Goal: Information Seeking & Learning: Understand process/instructions

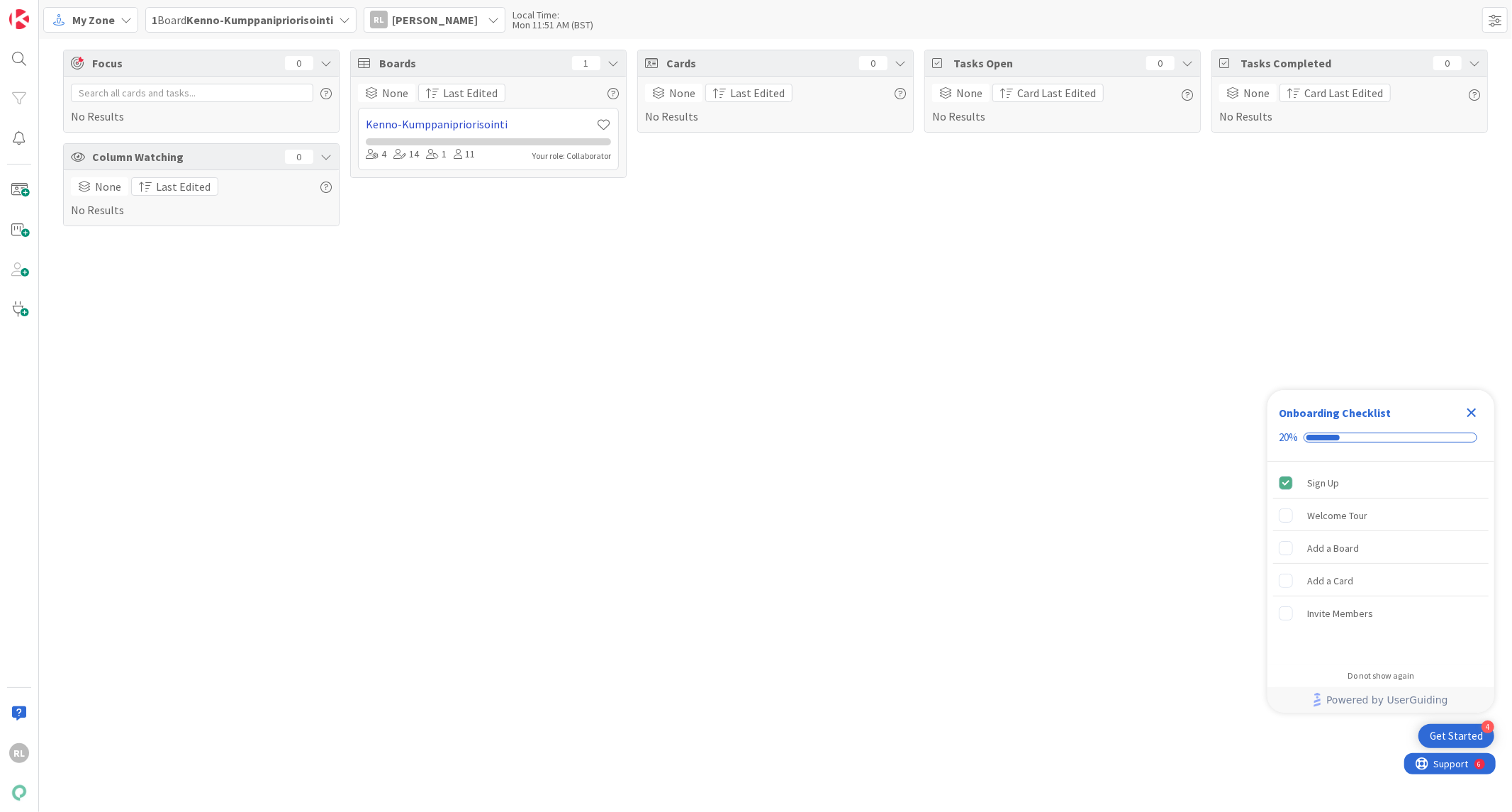
click at [438, 121] on link "Kenno-Kumppanipriorisointi" at bounding box center [480, 124] width 231 height 17
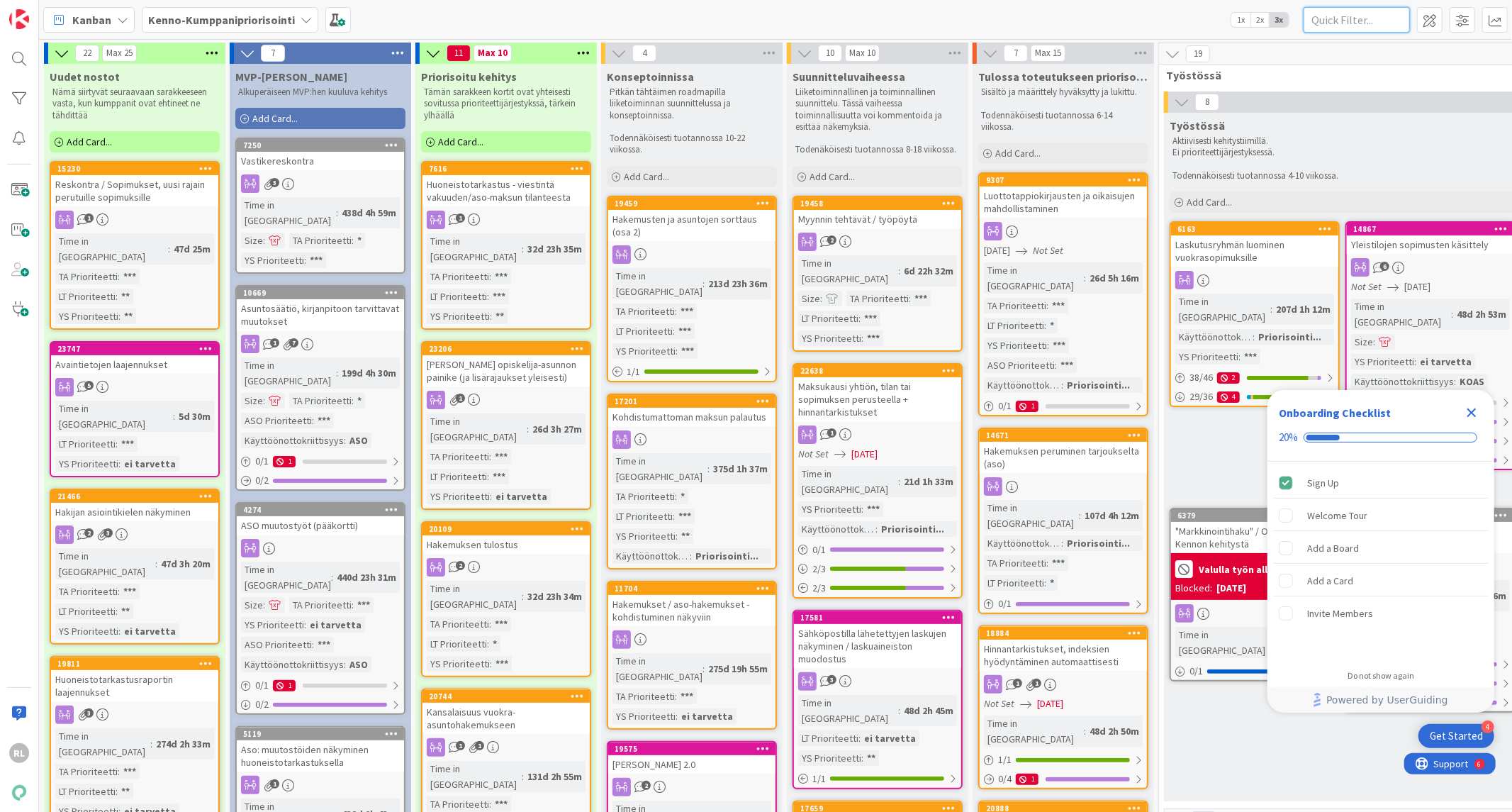
click at [1356, 21] on input "text" at bounding box center [1356, 19] width 106 height 26
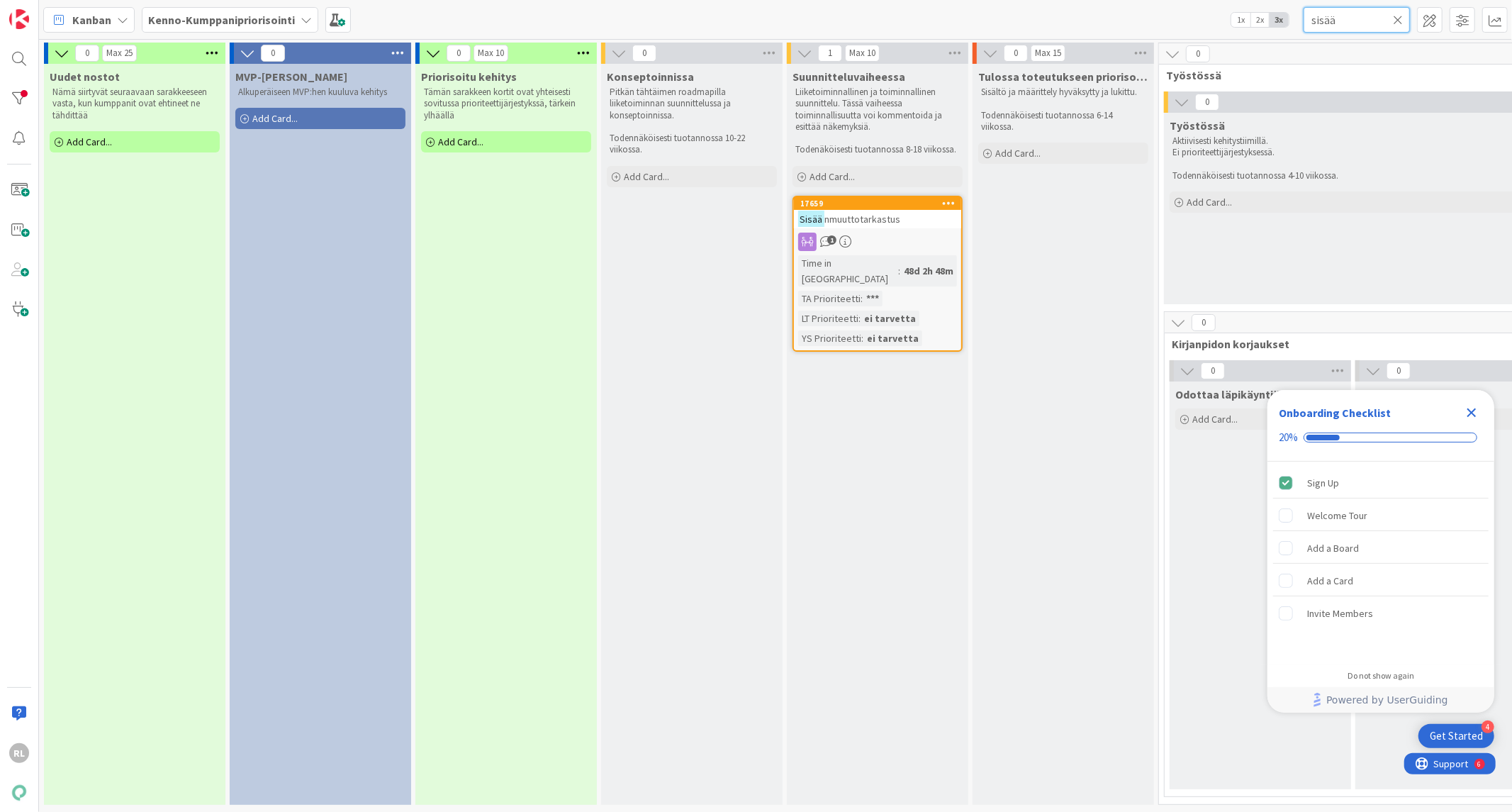
type input "sisää"
click at [896, 220] on span "nmuuttotarkastus" at bounding box center [861, 218] width 76 height 12
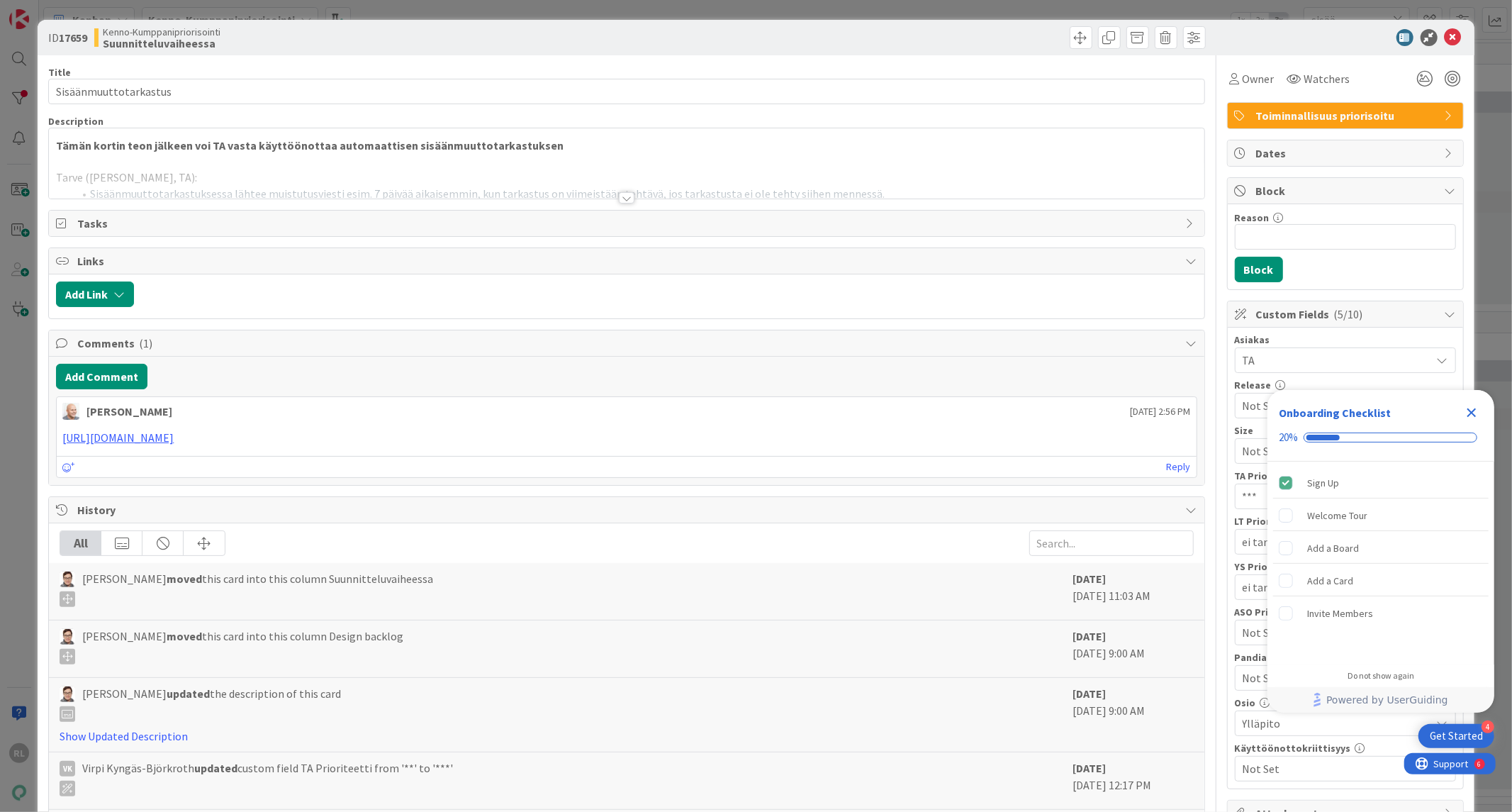
click at [611, 194] on div at bounding box center [626, 181] width 1154 height 36
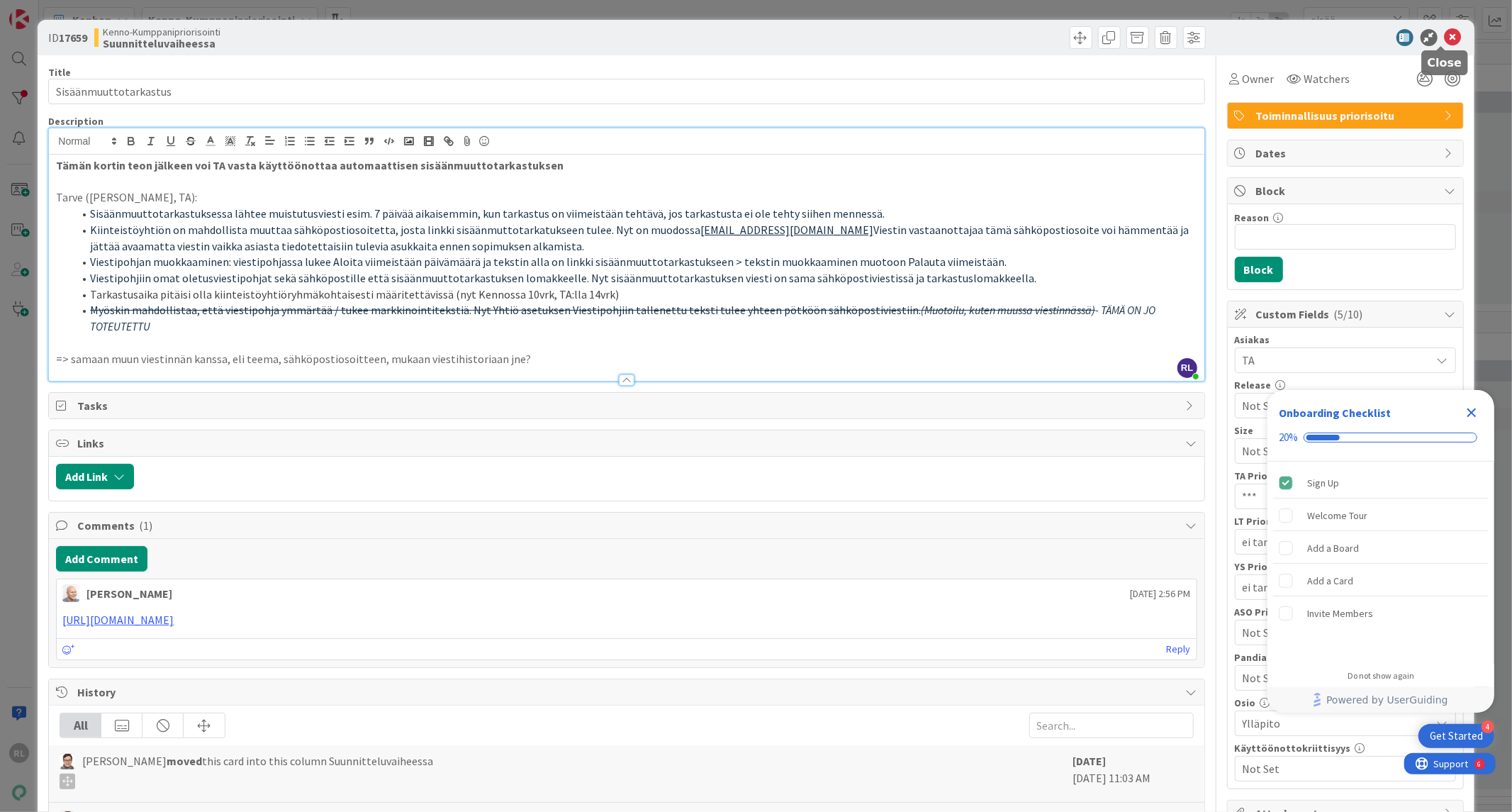
click at [1444, 33] on icon at bounding box center [1453, 37] width 17 height 17
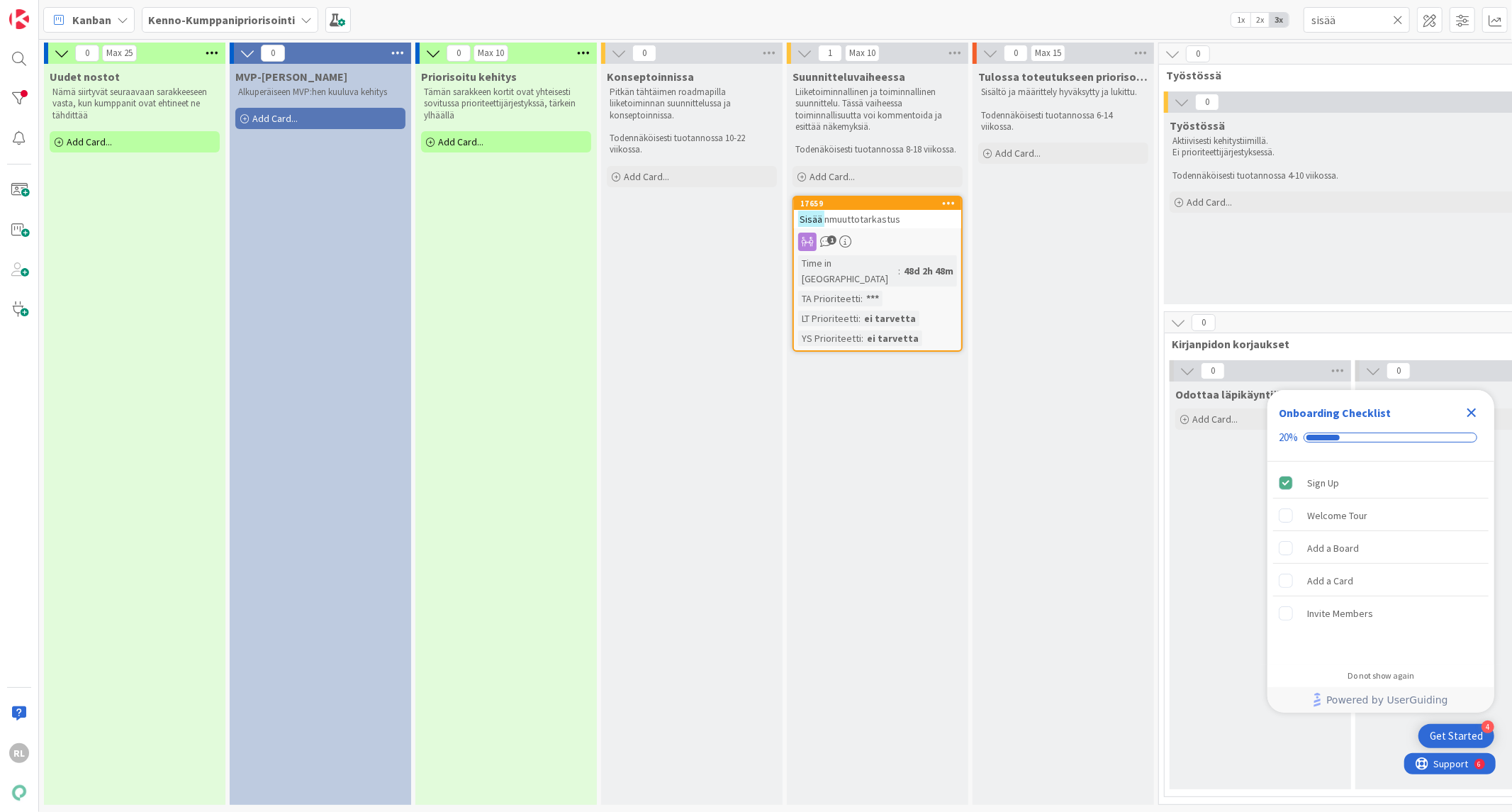
click at [1469, 406] on div "Close Checklist" at bounding box center [1472, 413] width 23 height 23
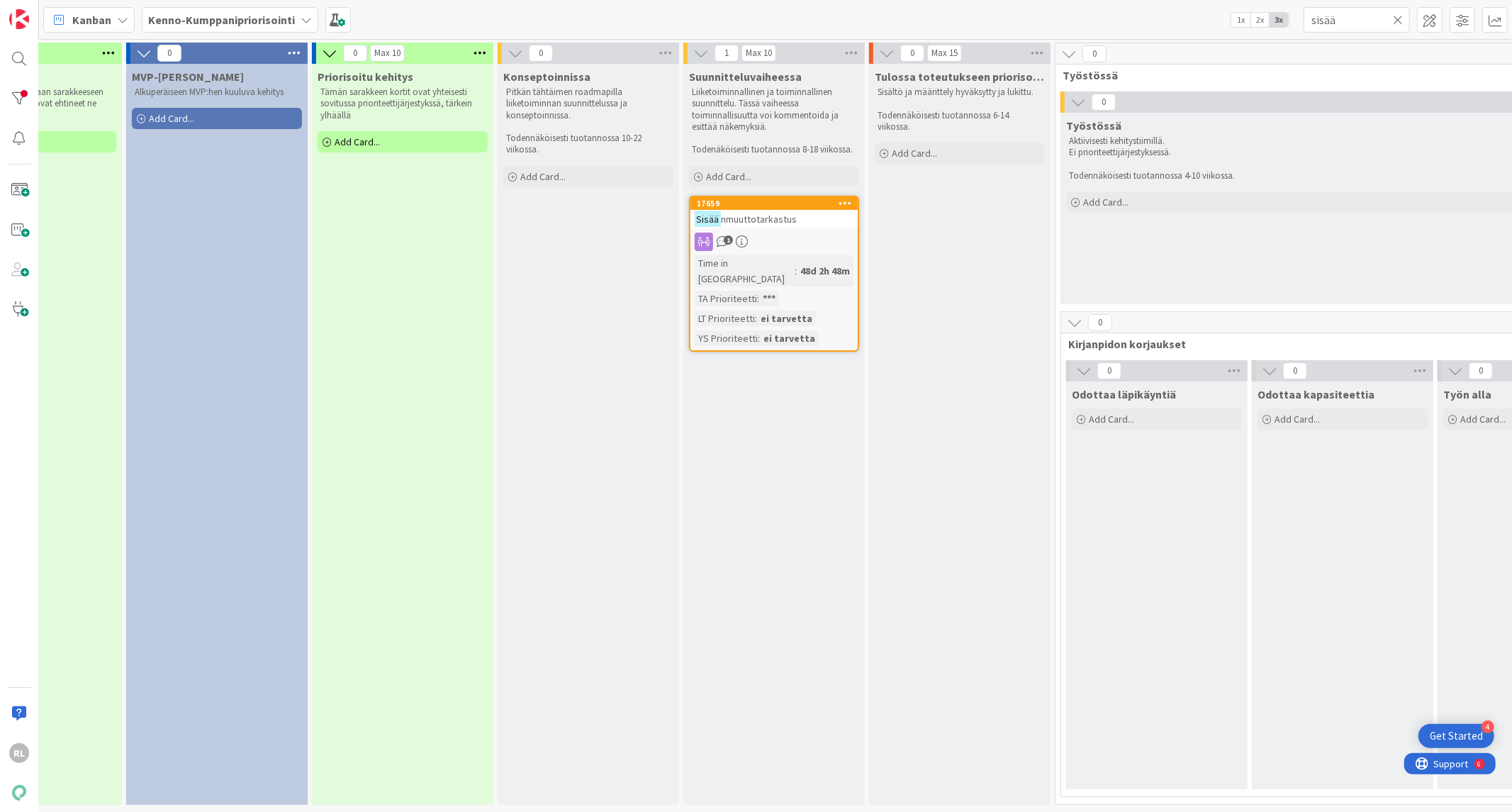
scroll to position [0, 870]
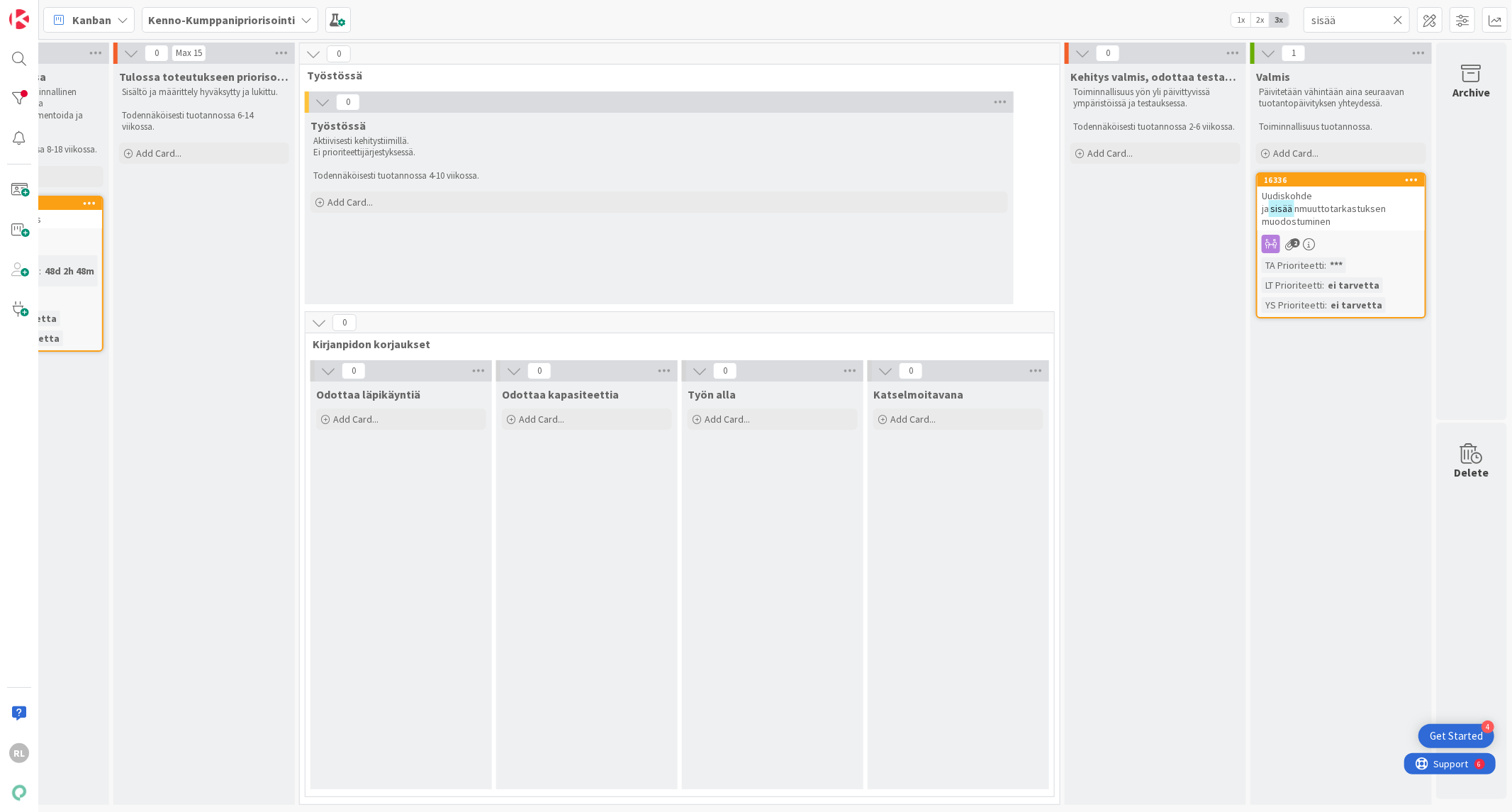
click at [1276, 202] on span "nmuuttotarkastuksen muodostuminen" at bounding box center [1323, 214] width 124 height 26
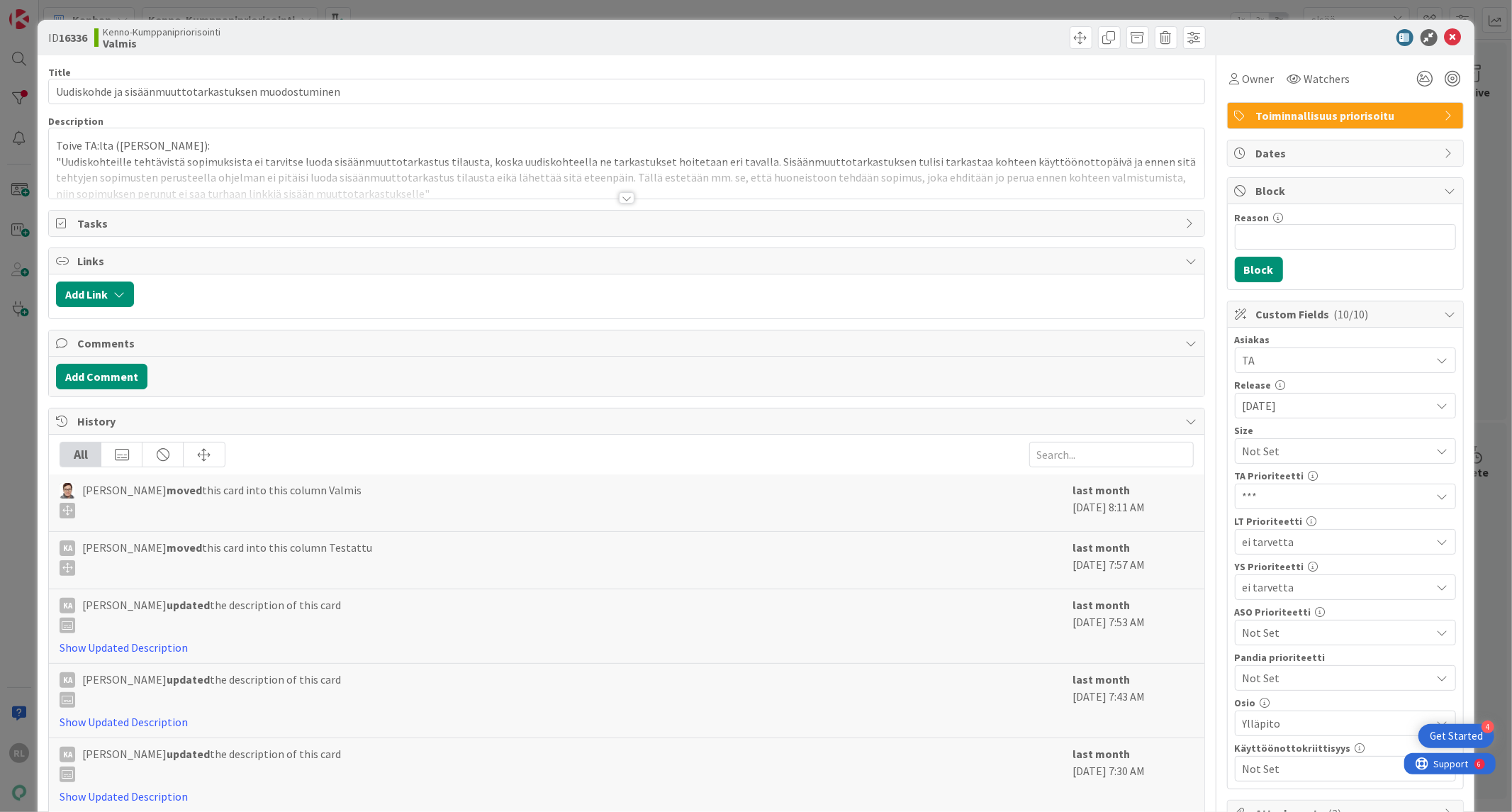
click at [624, 201] on div at bounding box center [627, 198] width 15 height 11
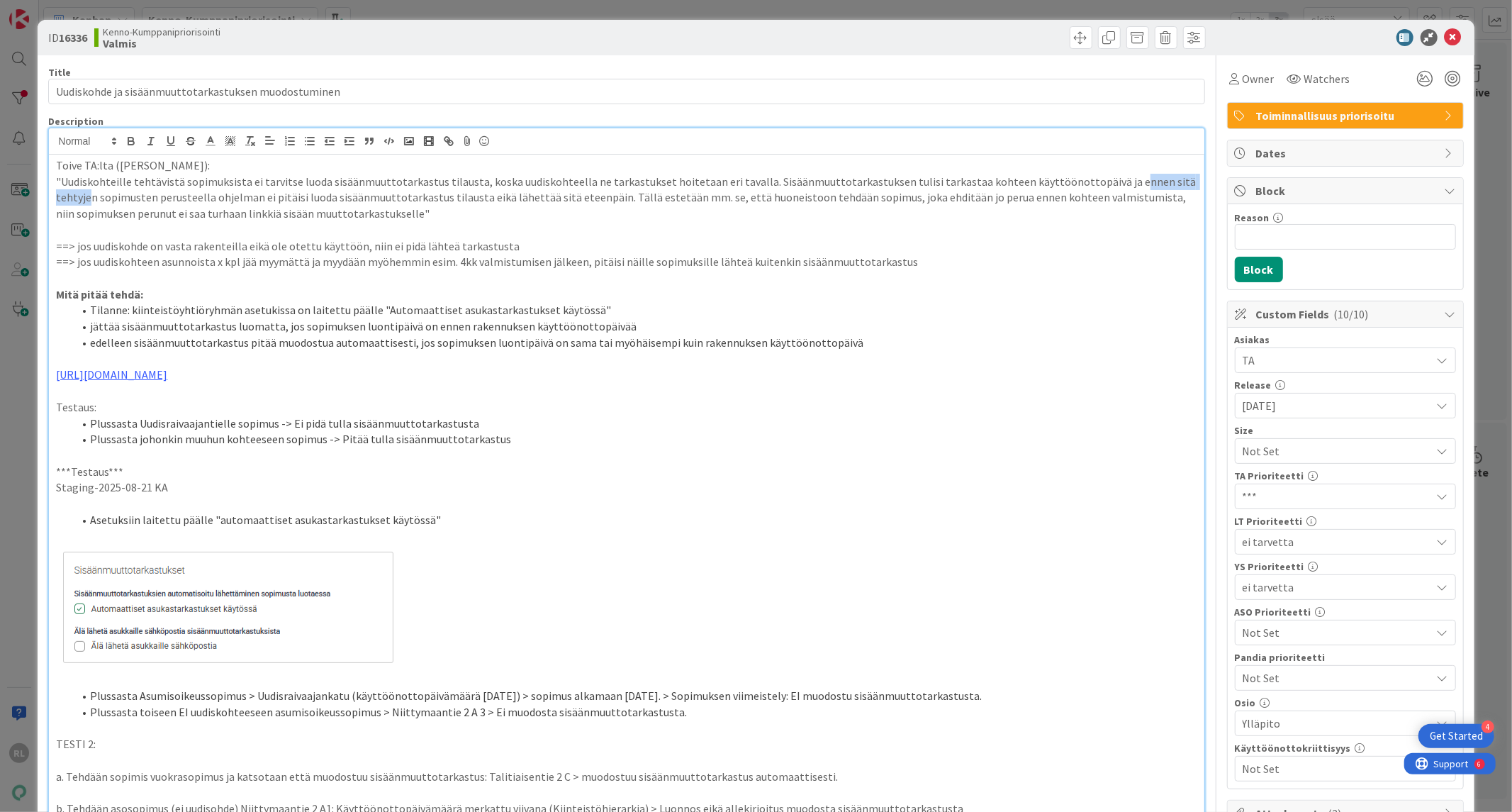
drag, startPoint x: 1100, startPoint y: 177, endPoint x: 1179, endPoint y: 176, distance: 79.0
click at [1179, 176] on p ""Uudiskohteille tehtävistä sopimuksista ei tarvitse luoda sisäänmuuttotarkastus…" at bounding box center [627, 197] width 1141 height 48
click at [1058, 246] on p "==> jos uudiskohde on vasta rakenteilla eikä ole otettu käyttöön, niin ei pidä …" at bounding box center [627, 246] width 1141 height 16
click at [1080, 179] on p ""Uudiskohteille tehtävistä sopimuksista ei tarvitse luoda sisäänmuuttotarkastus…" at bounding box center [627, 197] width 1141 height 48
drag, startPoint x: 568, startPoint y: 192, endPoint x: 1071, endPoint y: 176, distance: 503.3
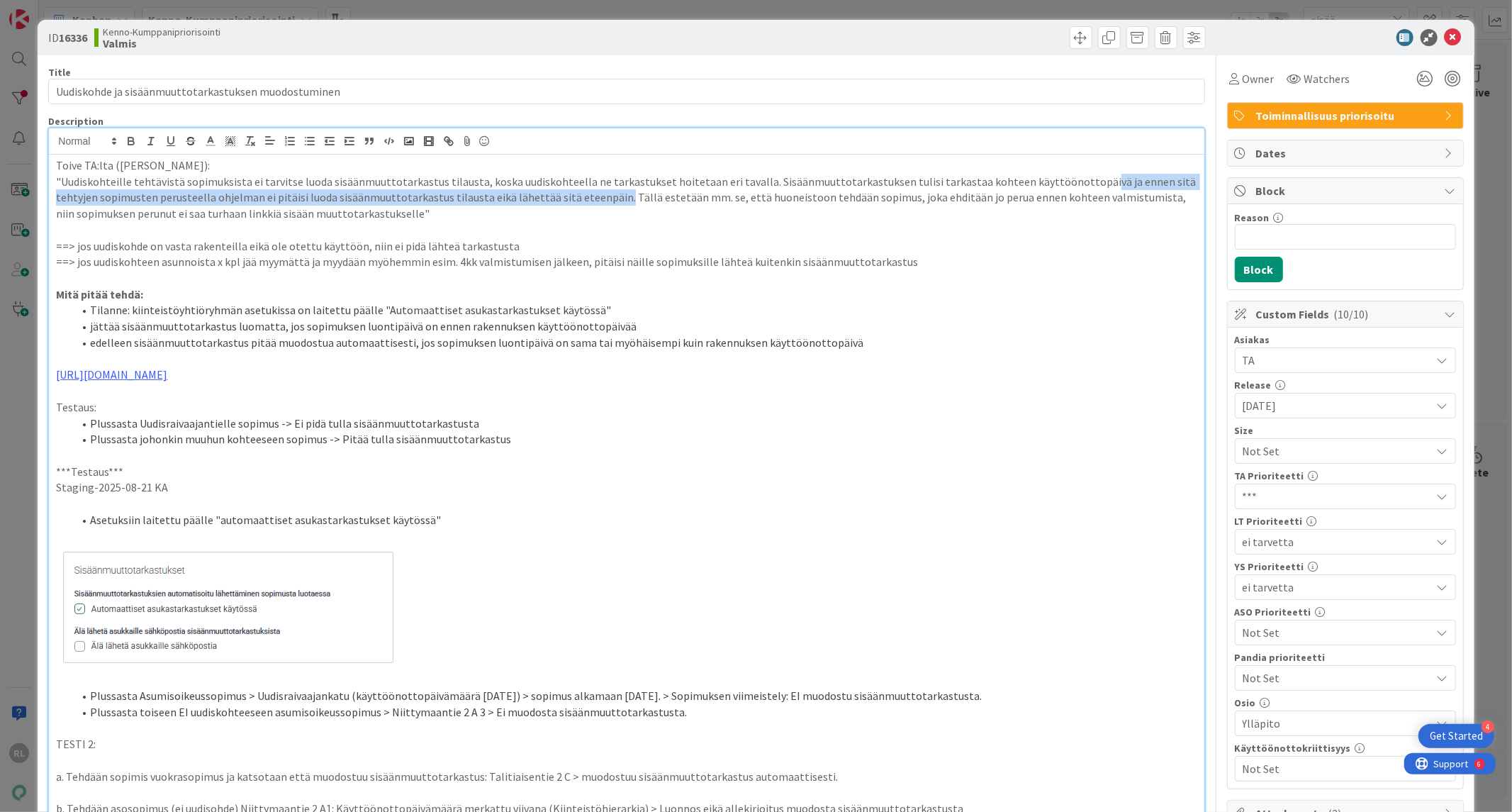
click at [1071, 176] on p ""Uudiskohteille tehtävistä sopimuksista ei tarvitse luoda sisäänmuuttotarkastus…" at bounding box center [627, 197] width 1141 height 48
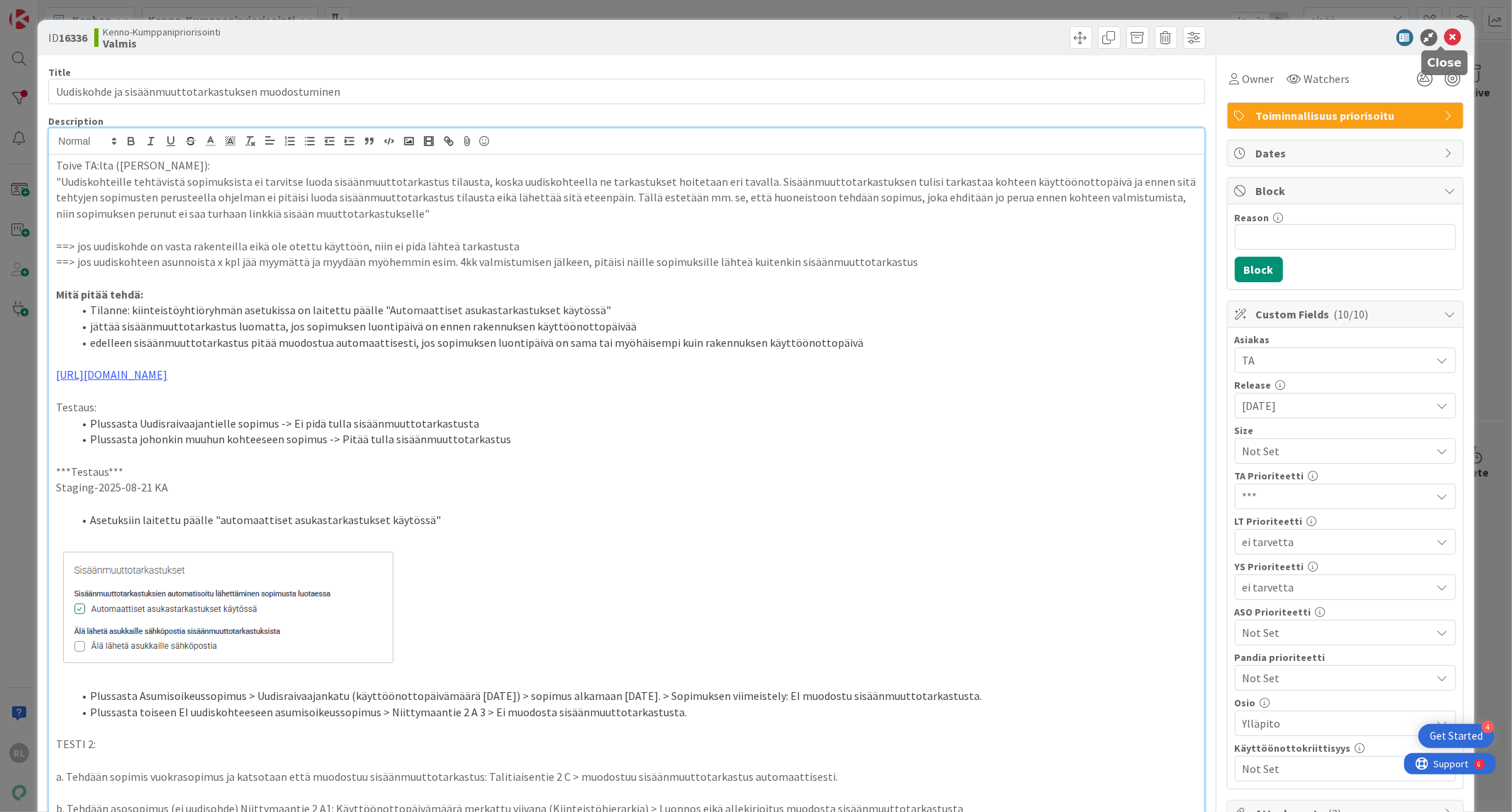
click at [1448, 37] on icon at bounding box center [1453, 37] width 17 height 17
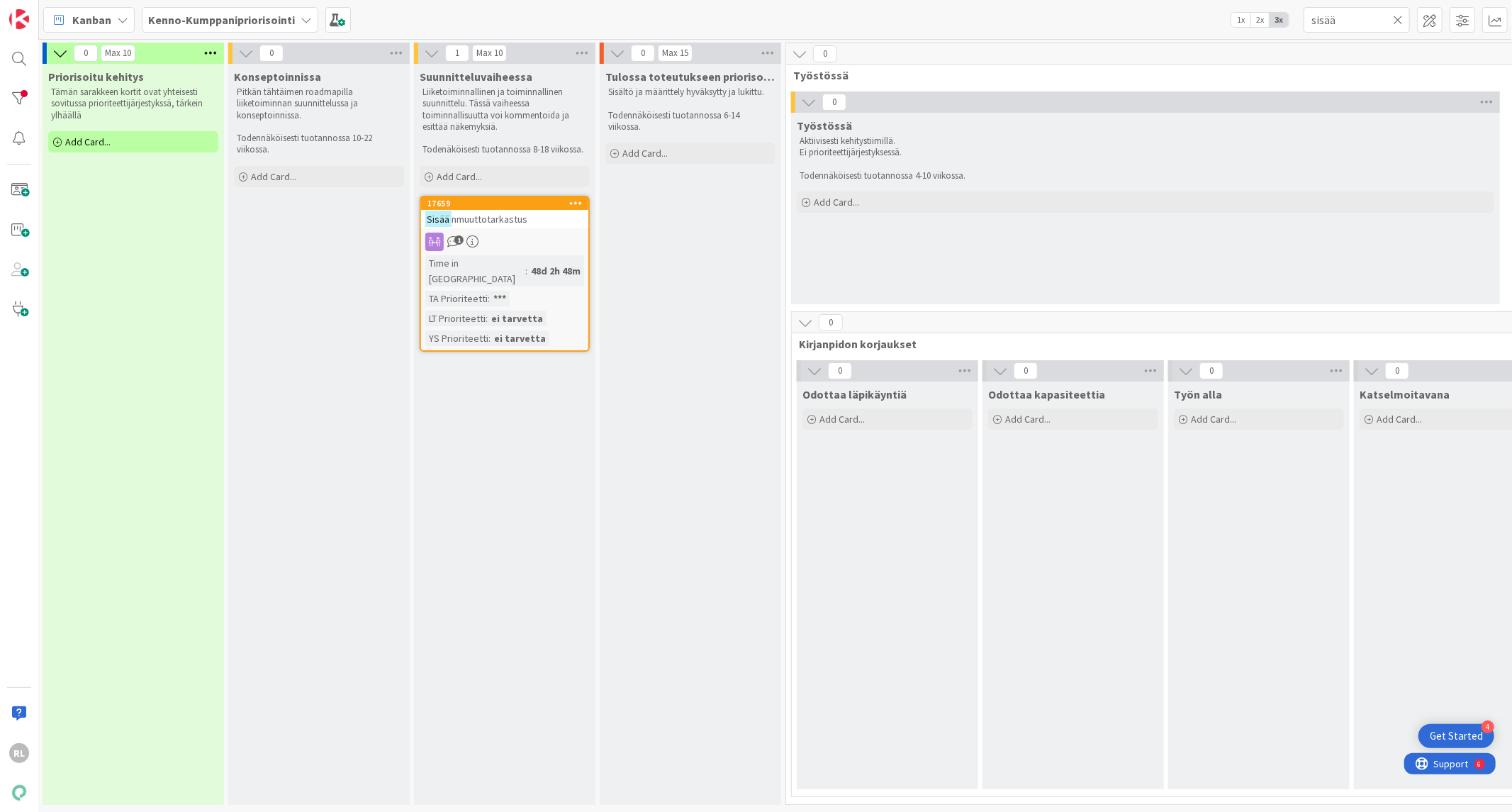
scroll to position [0, 355]
